Goal: Task Accomplishment & Management: Manage account settings

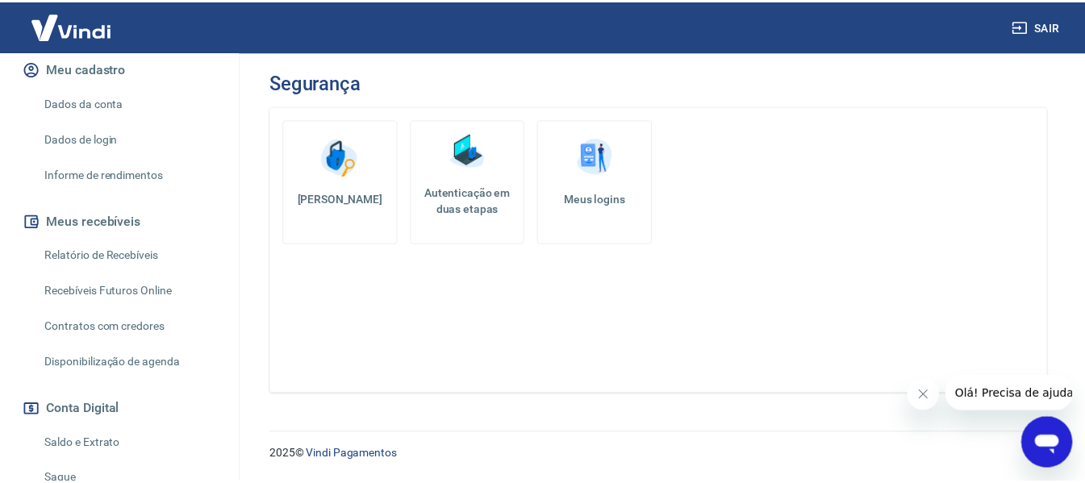
scroll to position [161, 0]
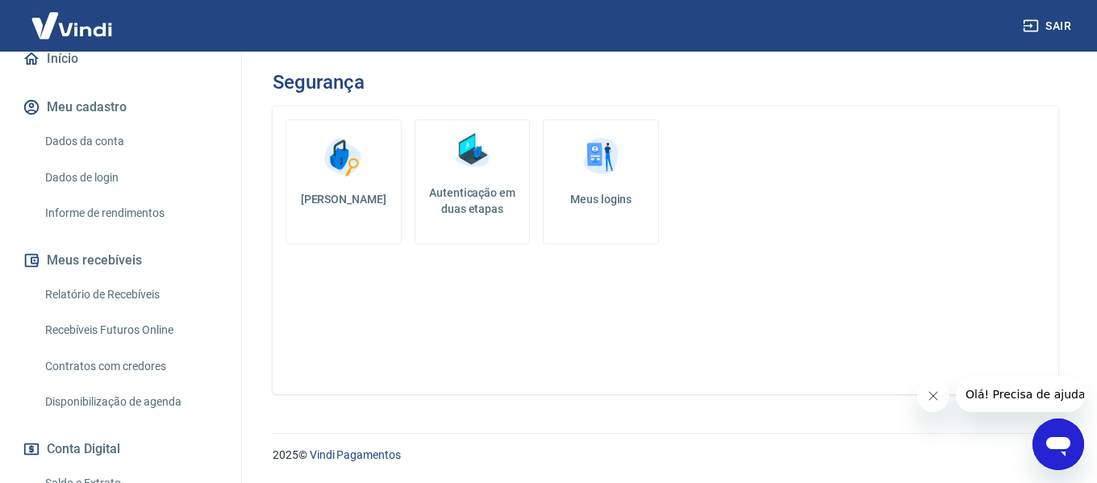
click at [130, 164] on link "Dados de login" at bounding box center [130, 177] width 183 height 33
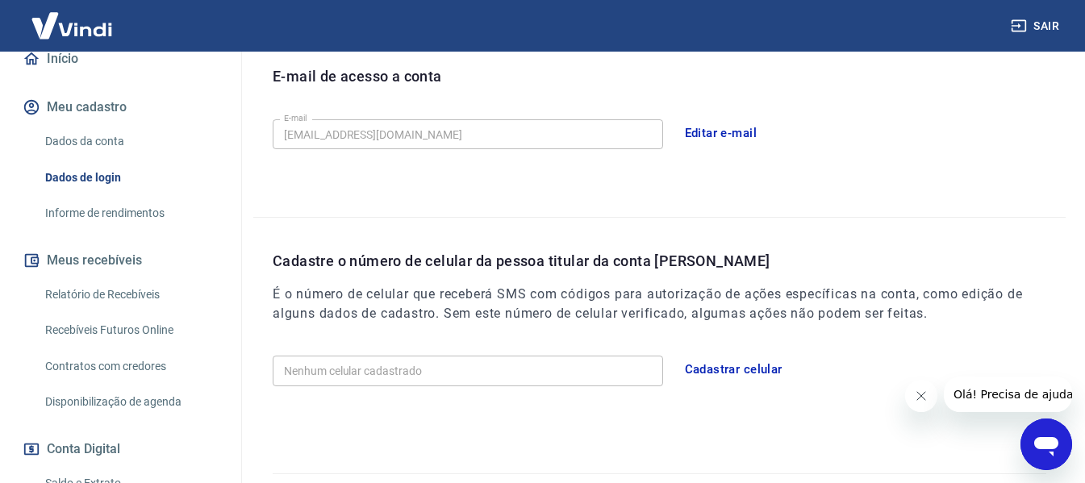
scroll to position [484, 0]
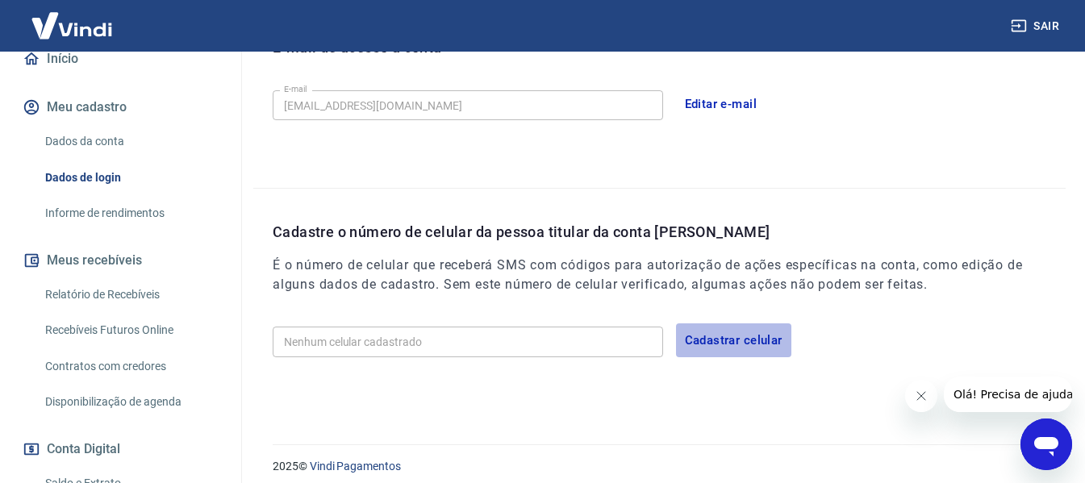
click at [751, 340] on button "Cadastrar celular" at bounding box center [733, 340] width 115 height 34
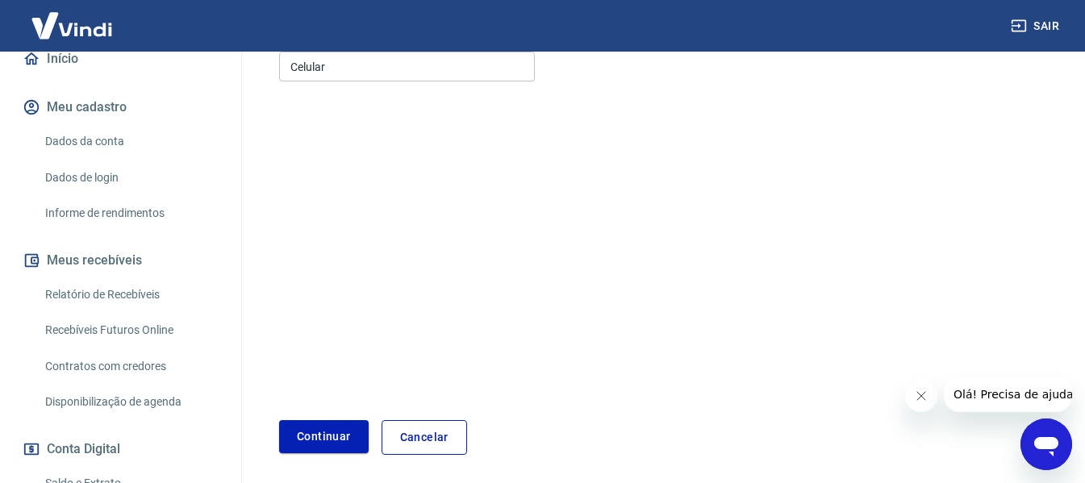
scroll to position [27, 0]
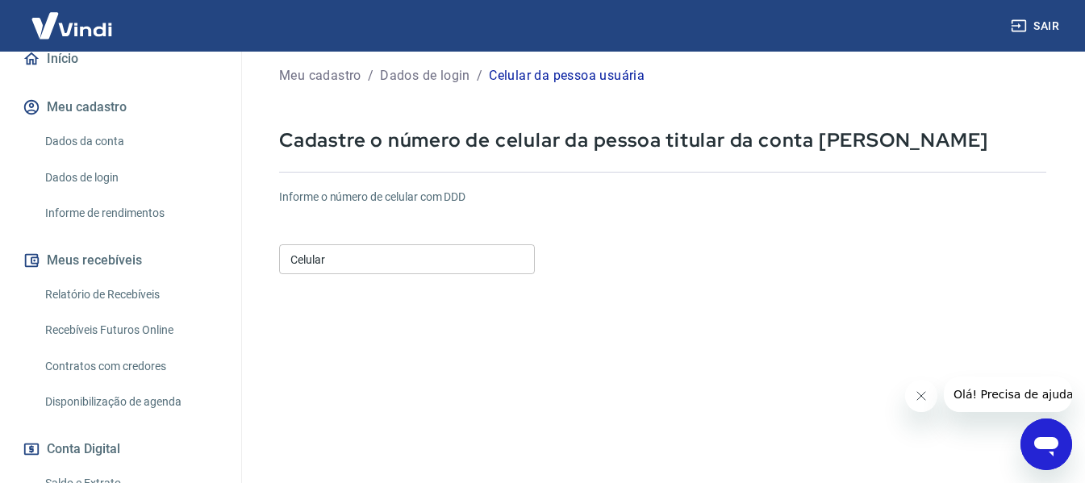
click at [378, 257] on input "Celular" at bounding box center [407, 259] width 256 height 30
click at [396, 261] on input "Celular" at bounding box center [407, 259] width 256 height 30
paste input "(46) 8412-5195"
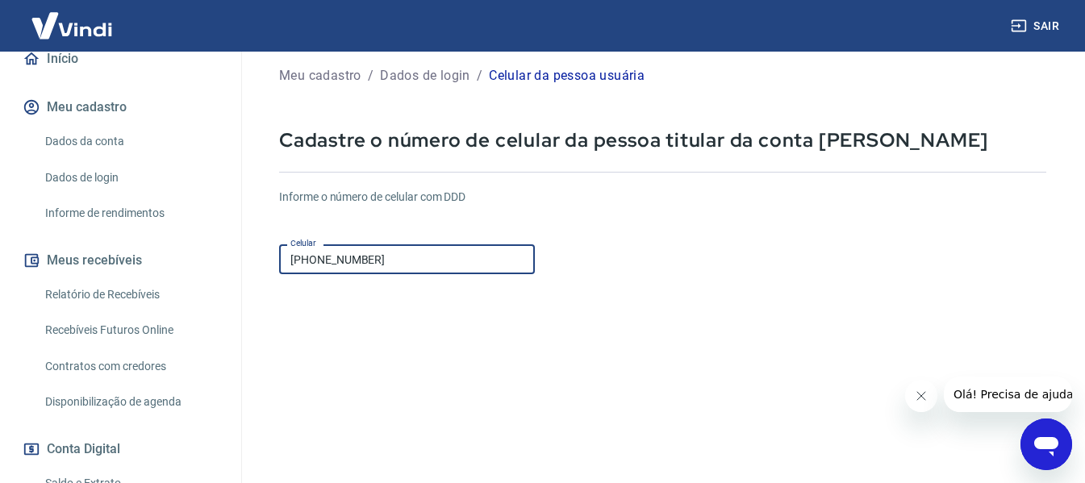
click at [314, 259] on input "(46) 8412-5195" at bounding box center [407, 259] width 256 height 30
type input "(46) 98412-5195"
click at [498, 361] on form "Informe o número de celular com DDD Celular (46) 98412-5195 Celular Continuar C…" at bounding box center [662, 412] width 767 height 472
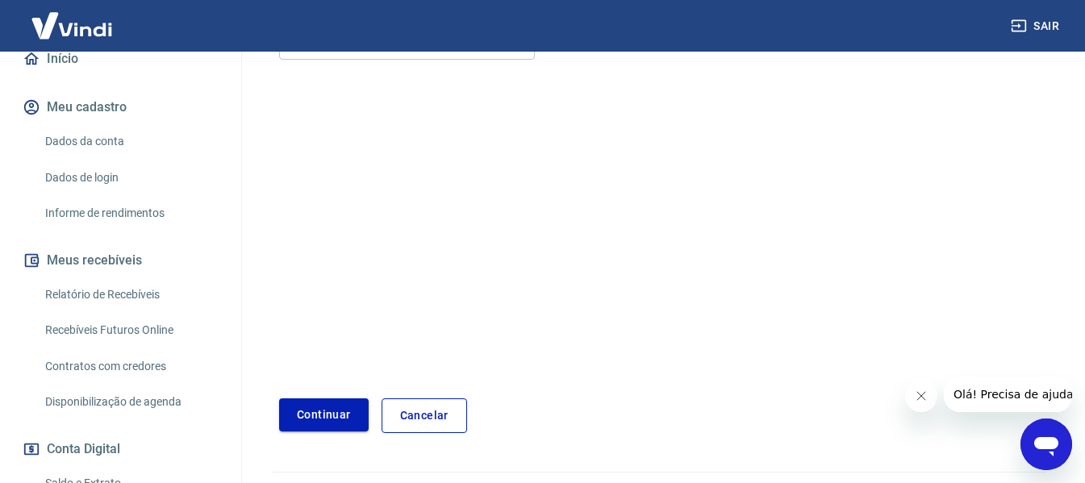
click at [330, 430] on button "Continuar" at bounding box center [324, 415] width 90 height 33
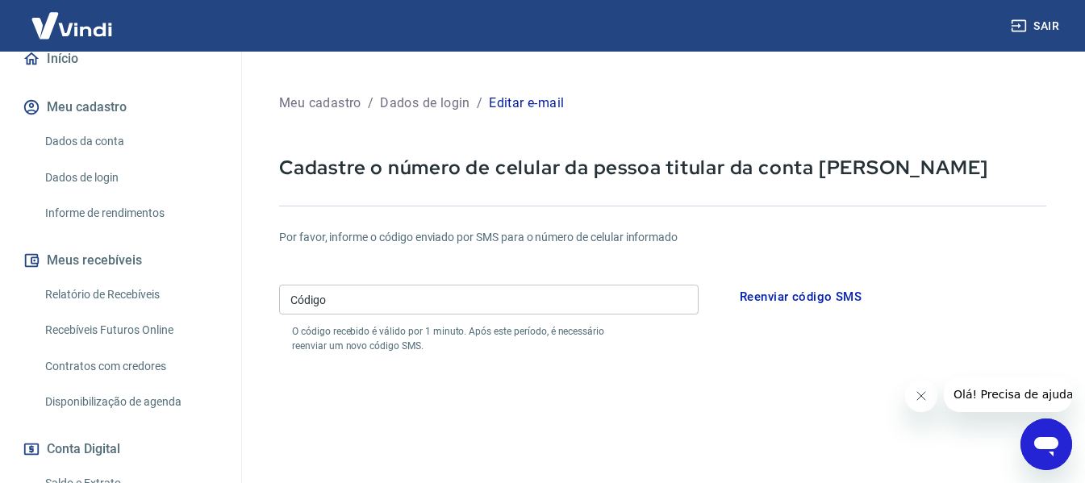
click at [612, 297] on input "Código" at bounding box center [488, 300] width 419 height 30
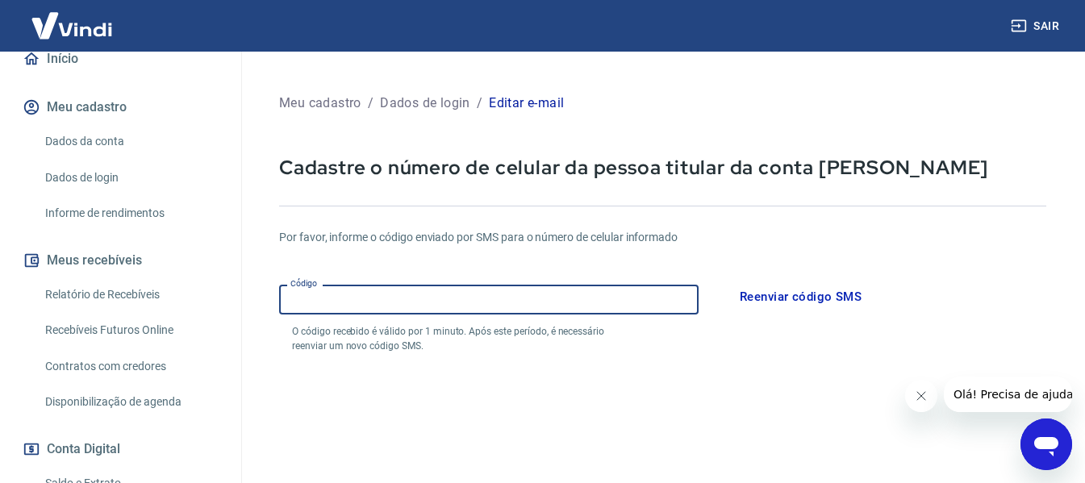
paste input "830832"
type input "830832"
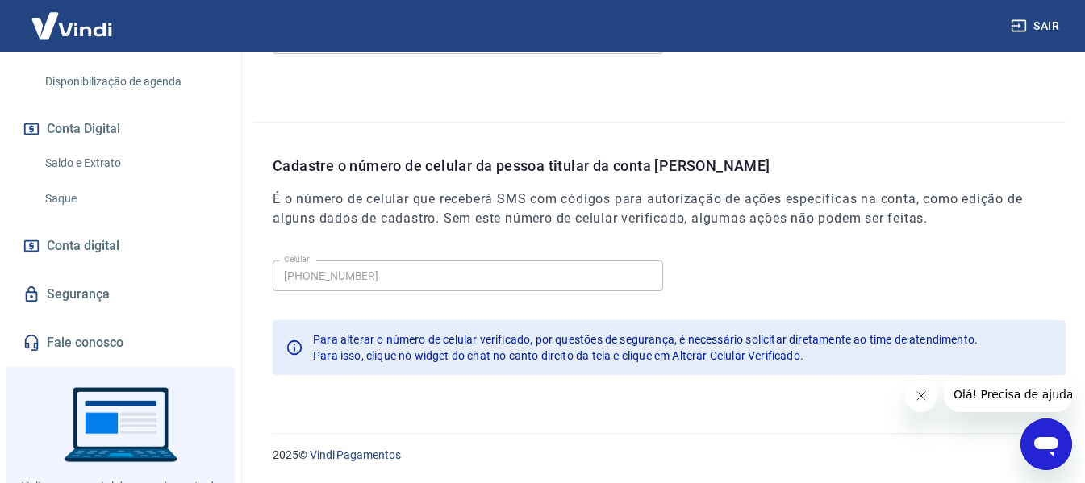
scroll to position [484, 0]
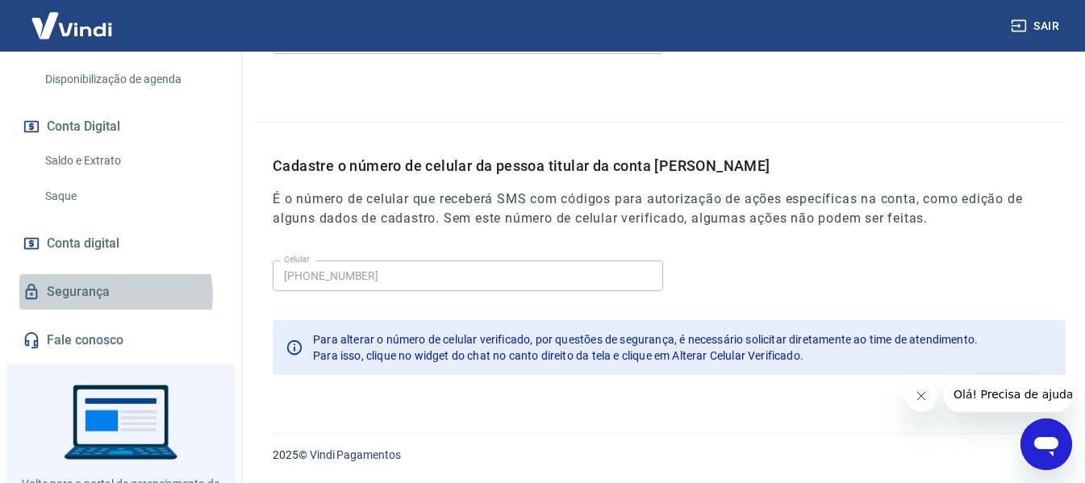
click at [111, 294] on link "Segurança" at bounding box center [120, 291] width 202 height 35
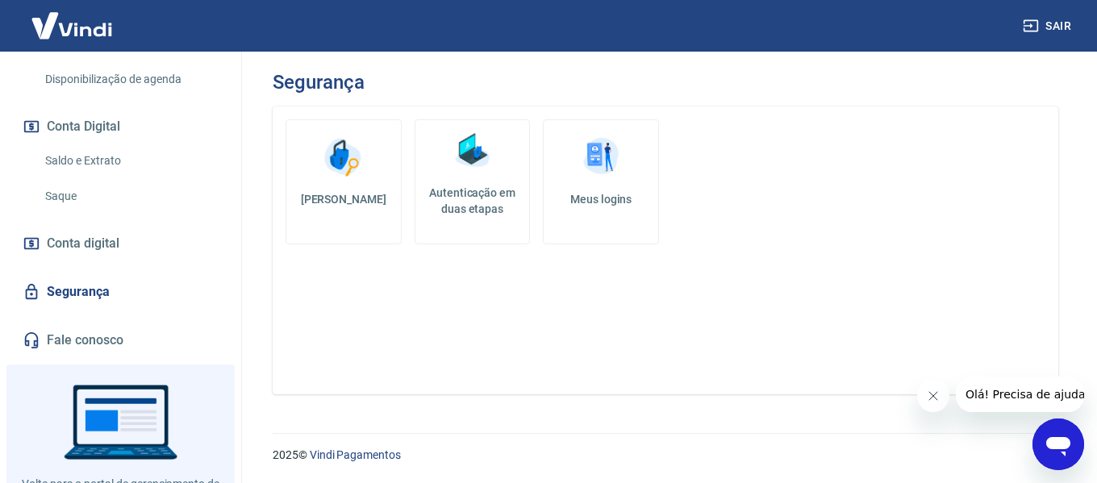
click at [437, 192] on h5 "Autenticação em duas etapas" at bounding box center [473, 201] width 102 height 32
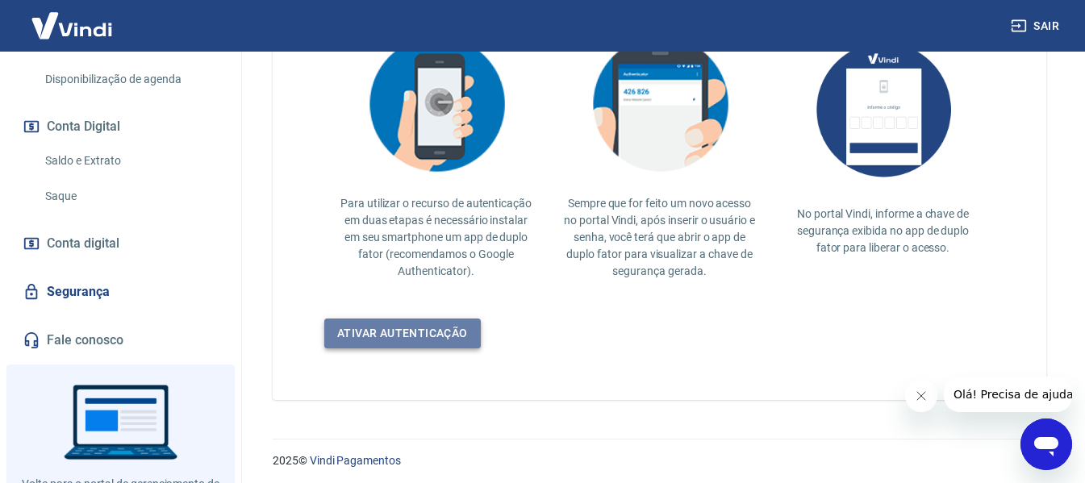
click at [434, 326] on link "Ativar autenticação" at bounding box center [402, 334] width 157 height 30
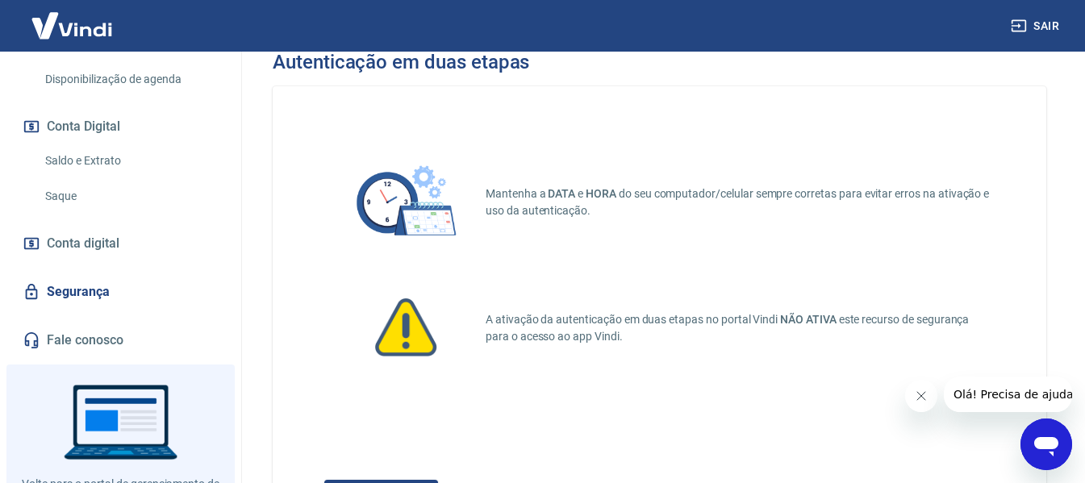
scroll to position [101, 0]
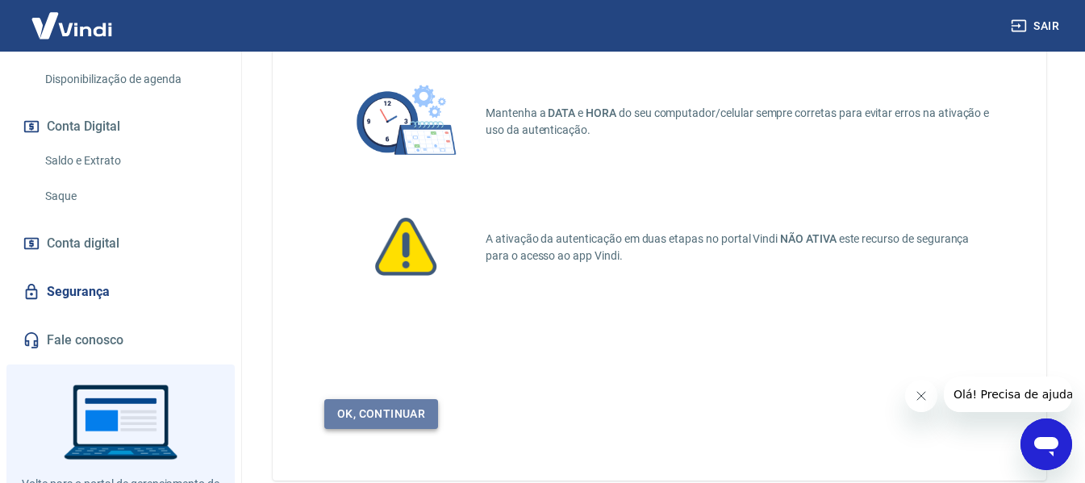
click at [378, 414] on link "Ok, continuar" at bounding box center [381, 414] width 114 height 30
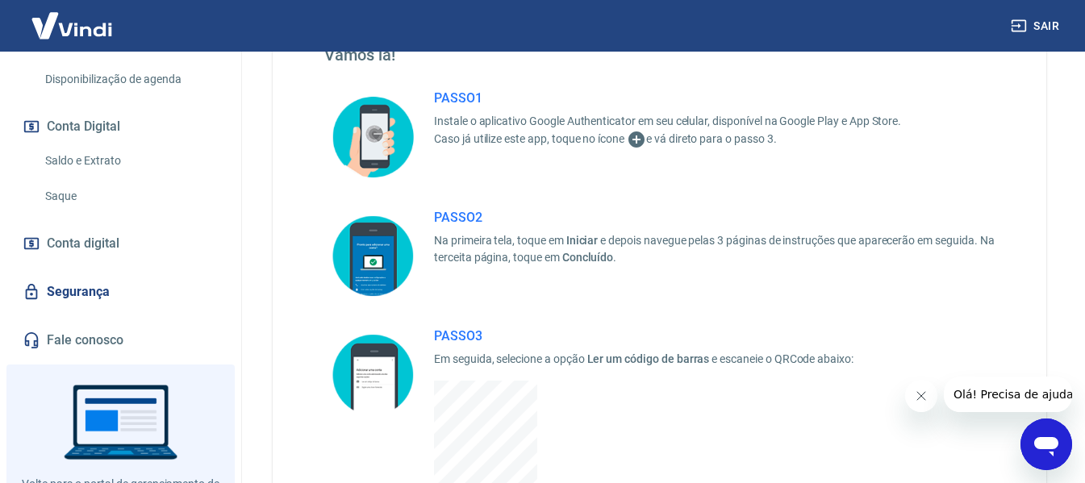
scroll to position [403, 0]
